Goal: Download file/media

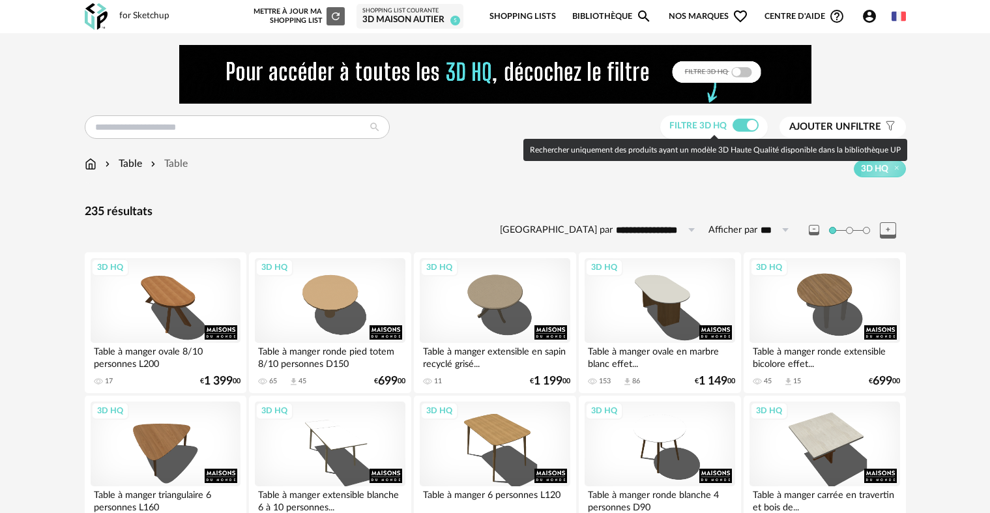
scroll to position [847, 0]
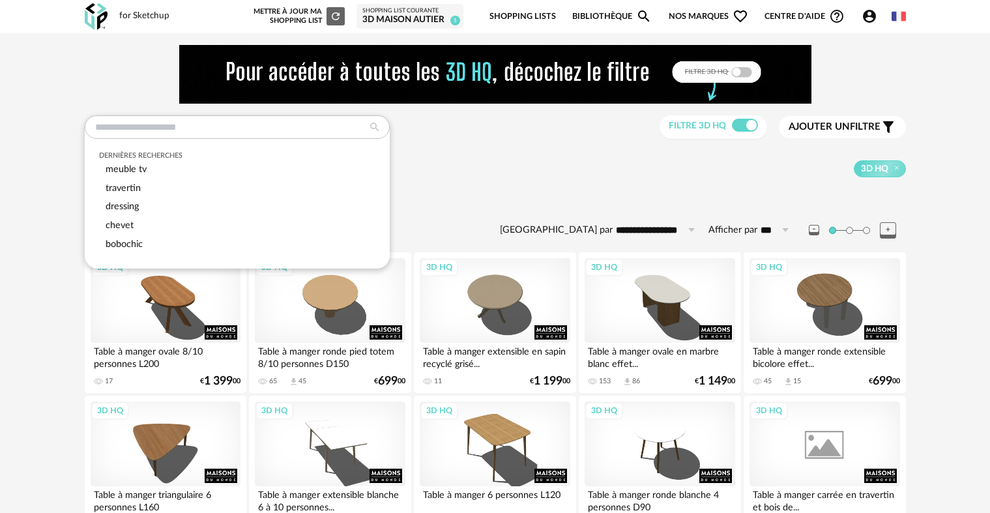
click at [209, 132] on input "text" at bounding box center [237, 126] width 305 height 23
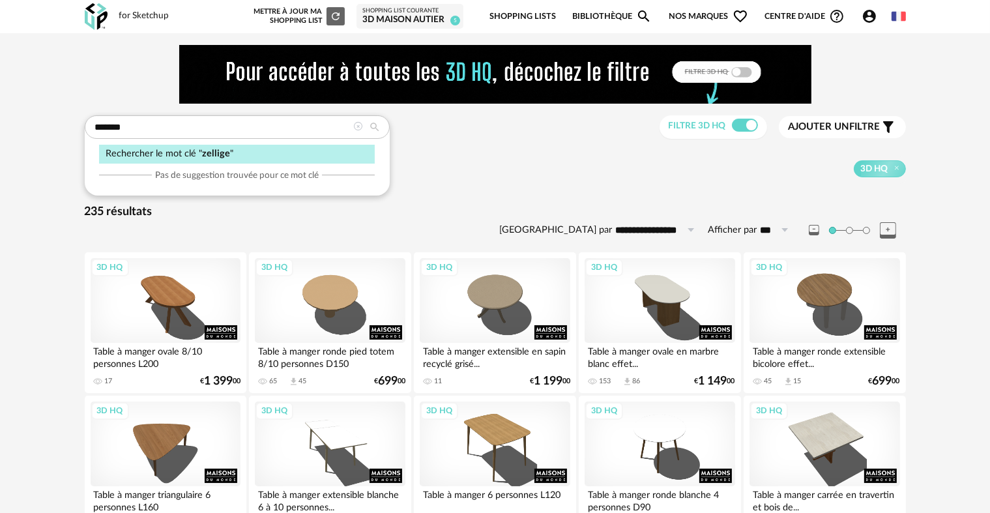
type input "*******"
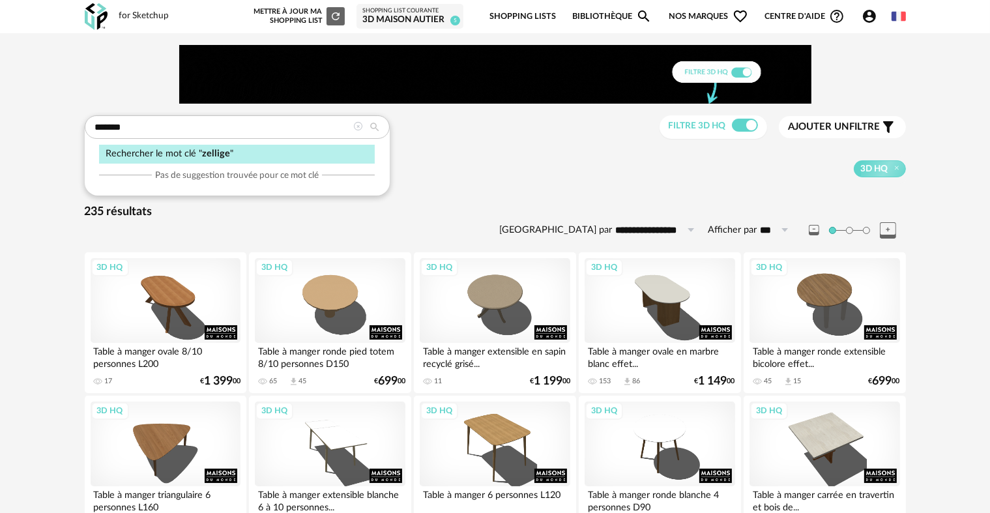
type input "**********"
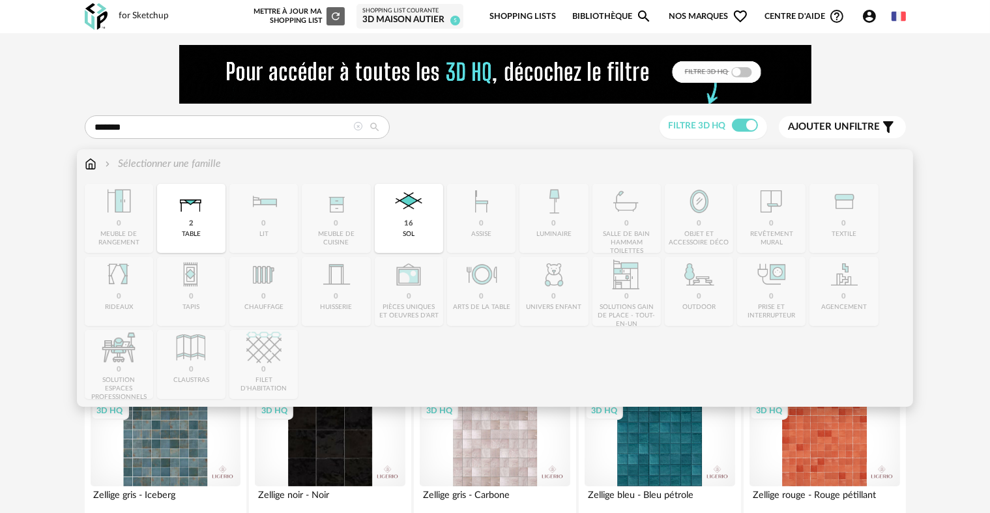
click at [91, 167] on img at bounding box center [91, 163] width 12 height 15
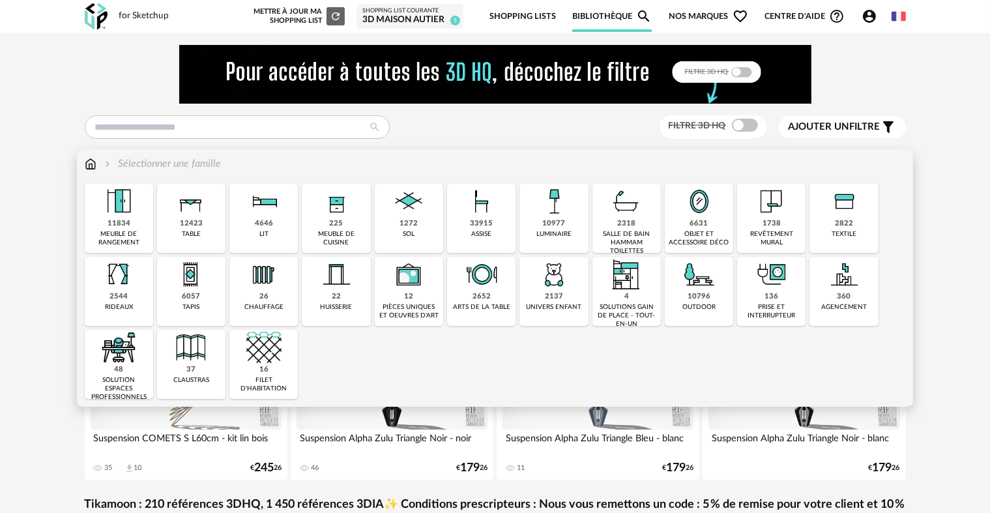
click at [753, 200] on div "1738 revêtement mural" at bounding box center [771, 218] width 68 height 69
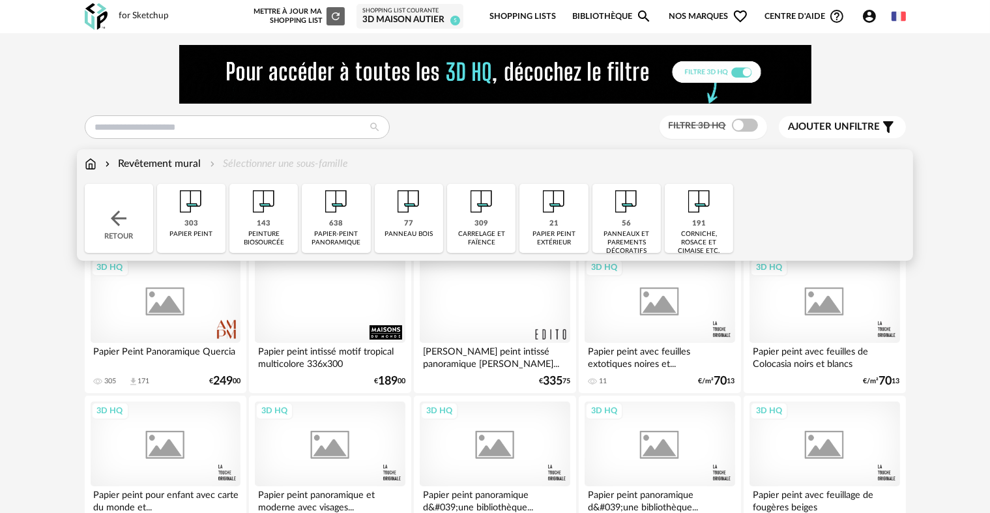
click at [488, 209] on img at bounding box center [481, 201] width 35 height 35
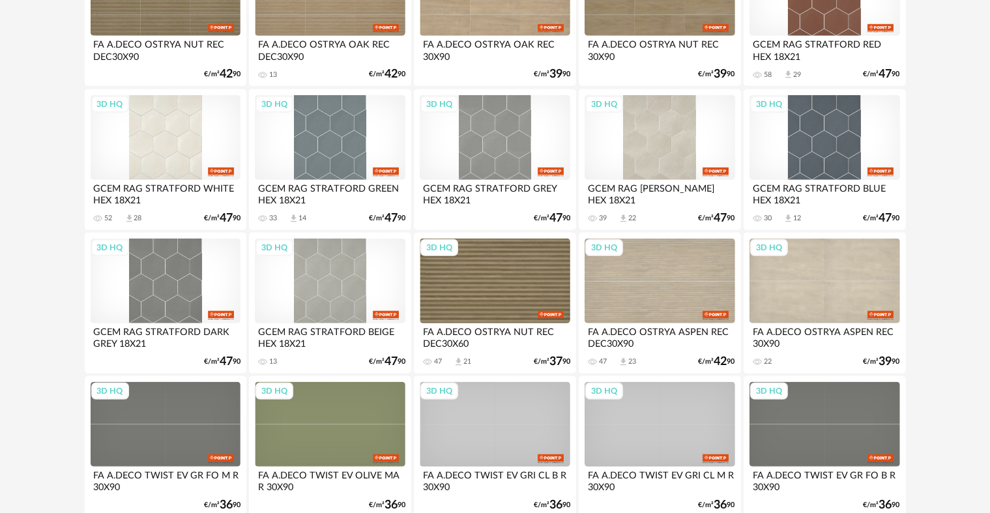
scroll to position [1173, 0]
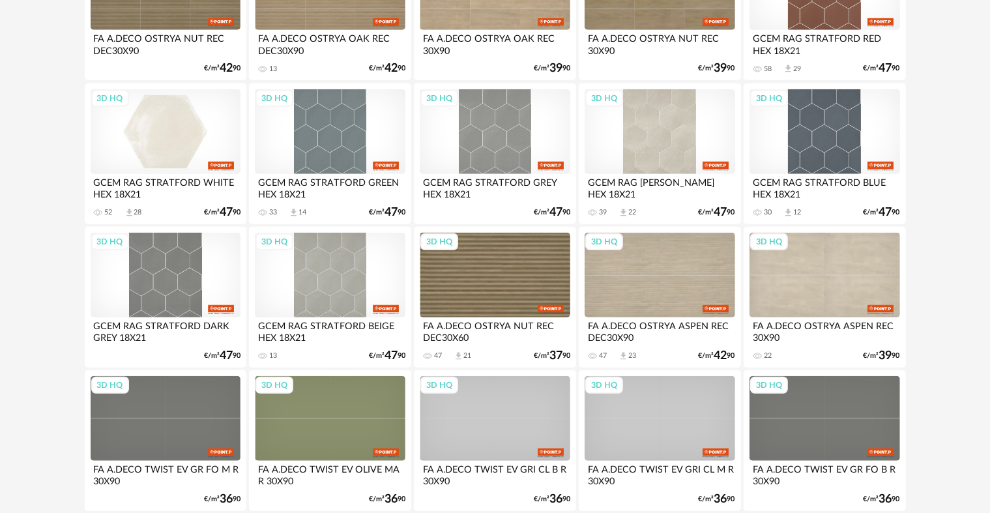
click at [156, 125] on div "3D HQ" at bounding box center [166, 131] width 150 height 85
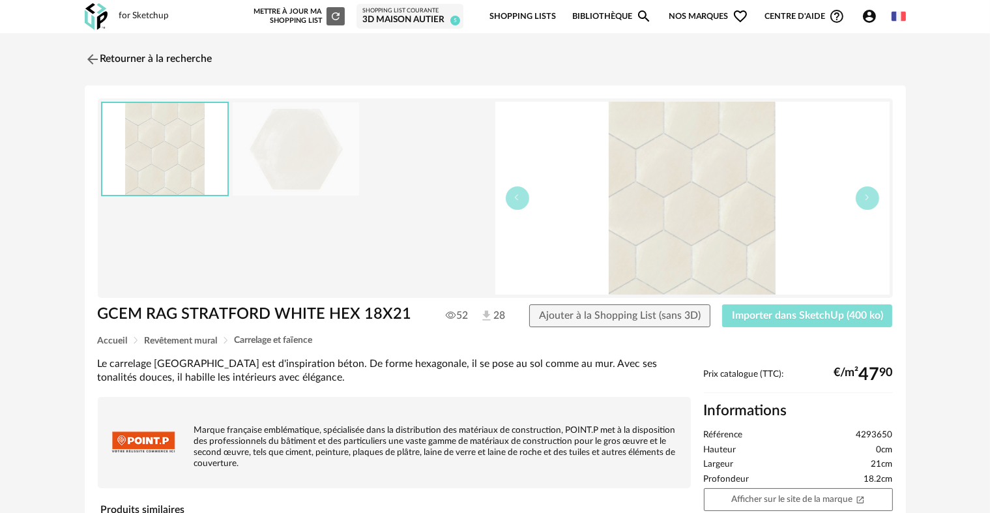
click at [790, 321] on button "Importer dans SketchUp (400 ko)" at bounding box center [807, 315] width 171 height 23
click at [95, 57] on img at bounding box center [90, 59] width 19 height 19
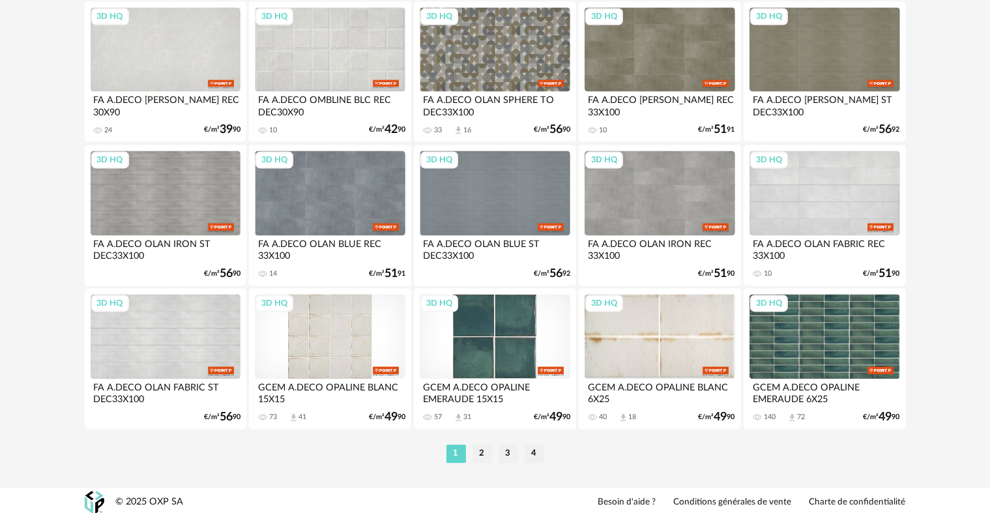
scroll to position [2693, 0]
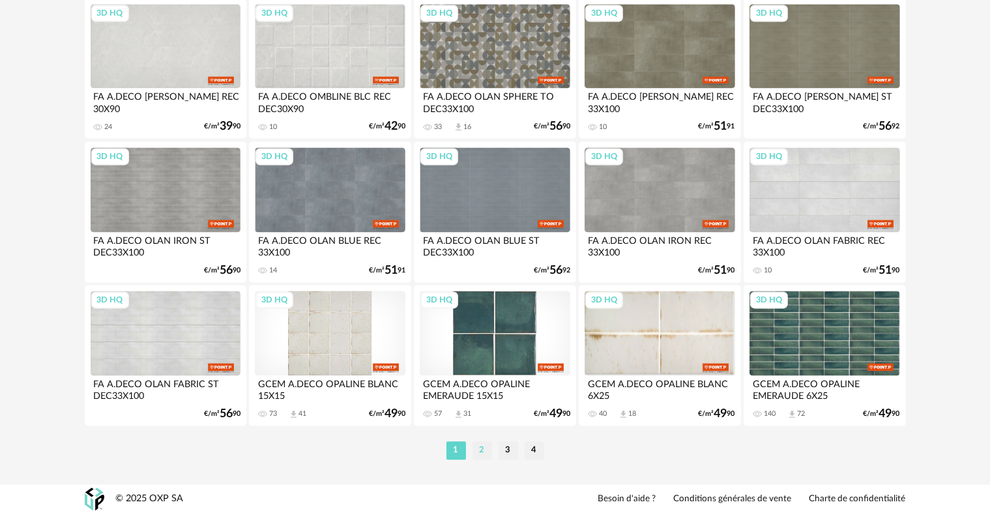
click at [479, 446] on li "2" at bounding box center [483, 450] width 20 height 18
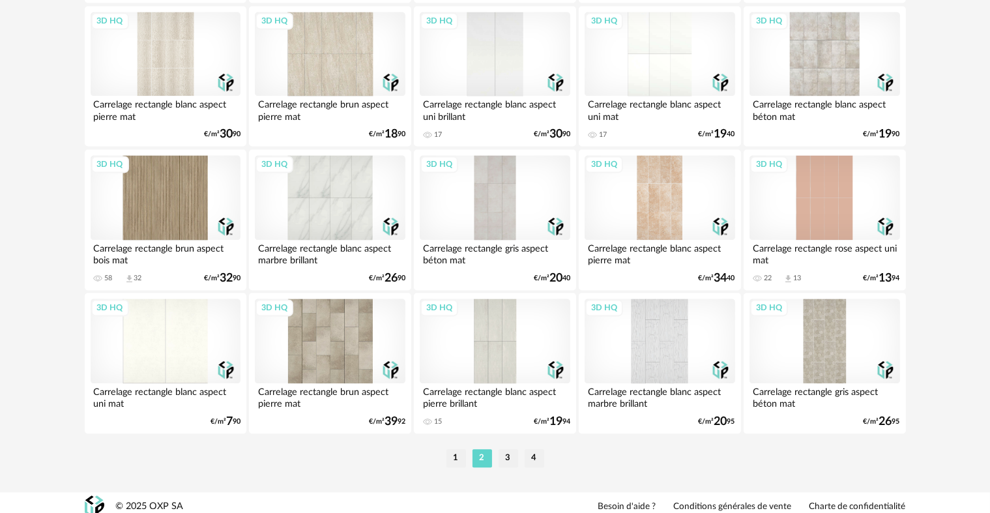
scroll to position [2693, 0]
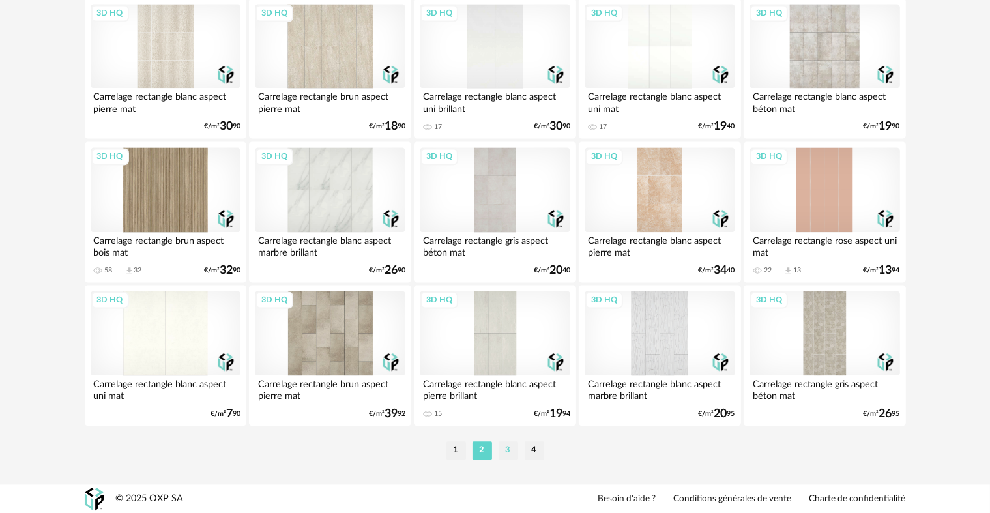
click at [504, 454] on li "3" at bounding box center [509, 450] width 20 height 18
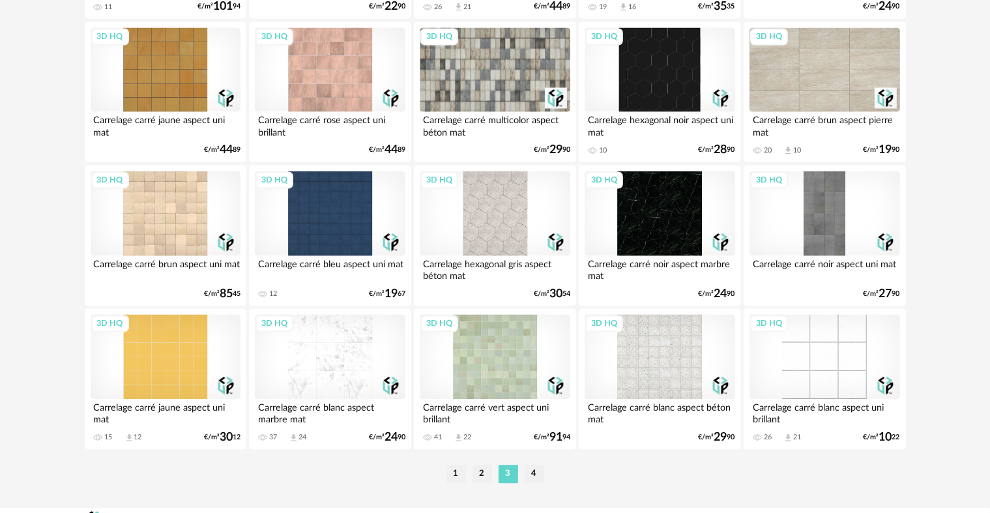
scroll to position [2693, 0]
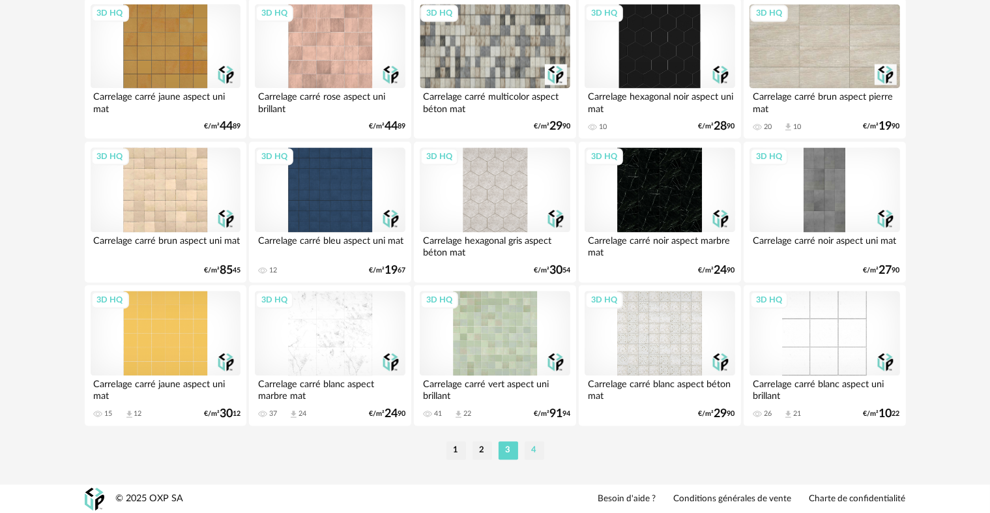
click at [534, 448] on li "4" at bounding box center [535, 450] width 20 height 18
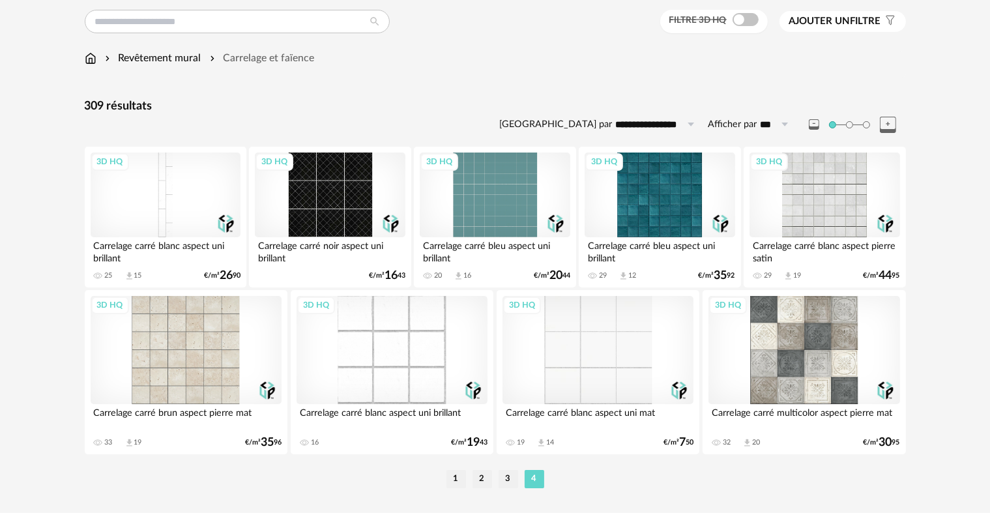
scroll to position [134, 0]
